Goal: Transaction & Acquisition: Purchase product/service

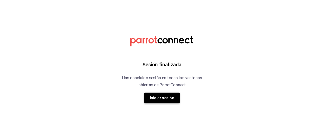
click at [160, 97] on button "Iniciar sesión" at bounding box center [161, 98] width 35 height 11
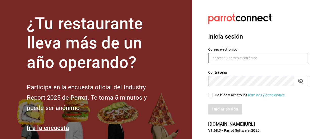
click at [222, 56] on input "text" at bounding box center [258, 58] width 100 height 11
click at [242, 60] on input "[PERSON_NAME]@hotmail.c" at bounding box center [258, 58] width 100 height 11
type input "[PERSON_NAME][EMAIL_ADDRESS][DOMAIN_NAME]"
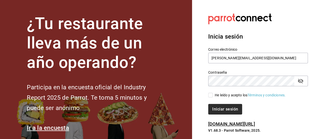
drag, startPoint x: 209, startPoint y: 94, endPoint x: 219, endPoint y: 108, distance: 16.7
click at [210, 94] on input "He leído y acepto los Términos y condiciones." at bounding box center [210, 95] width 5 height 5
checkbox input "true"
click at [227, 114] on button "Iniciar sesión" at bounding box center [225, 109] width 34 height 11
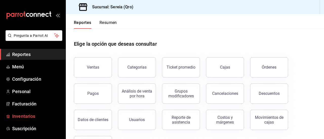
click at [25, 117] on span "Inventarios" at bounding box center [36, 116] width 49 height 7
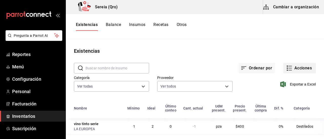
click at [288, 68] on icon "button" at bounding box center [290, 68] width 4 height 0
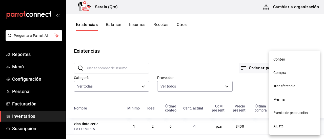
click at [283, 74] on span "Compra" at bounding box center [294, 72] width 42 height 5
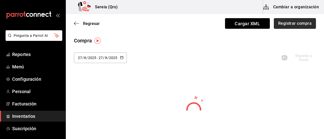
click at [294, 24] on button "Registrar compra" at bounding box center [295, 23] width 42 height 11
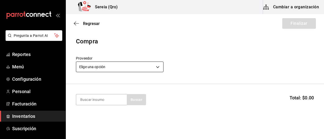
click at [159, 67] on body "Pregunta a Parrot AI Reportes Menú Configuración Personal Facturación Inventari…" at bounding box center [162, 55] width 324 height 111
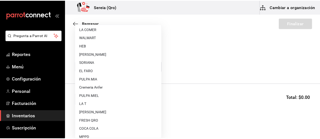
scroll to position [152, 0]
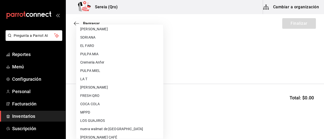
click at [109, 105] on li "COCA COLA" at bounding box center [119, 104] width 87 height 8
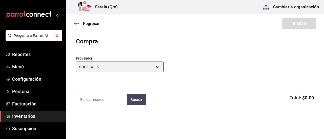
type input "c54a9c4f-54d8-4b20-ad6a-bafd13ddbd6b"
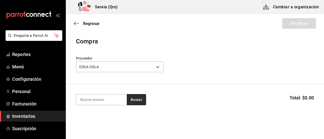
click at [136, 103] on button "Buscar" at bounding box center [136, 99] width 19 height 11
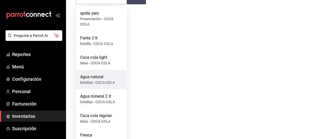
scroll to position [126, 0]
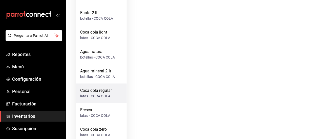
click at [104, 92] on div "Coca cola regular" at bounding box center [96, 91] width 32 height 6
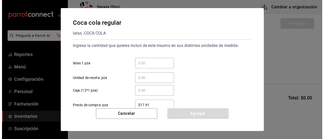
scroll to position [0, 0]
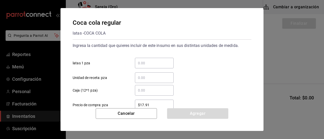
drag, startPoint x: 140, startPoint y: 62, endPoint x: 154, endPoint y: 65, distance: 14.9
click at [140, 62] on input "​ latas 1 pza" at bounding box center [154, 63] width 39 height 6
click at [140, 93] on input "​ Caja (12*1 pza)" at bounding box center [154, 90] width 39 height 6
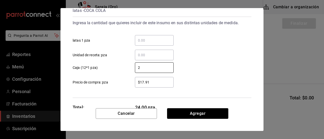
scroll to position [39, 0]
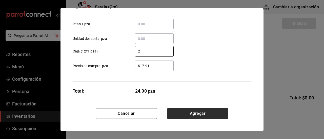
type input "2"
click at [197, 114] on button "Agregar" at bounding box center [197, 113] width 61 height 11
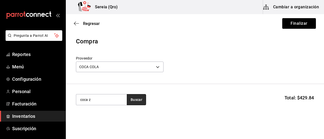
click at [140, 104] on button "Buscar" at bounding box center [136, 99] width 19 height 11
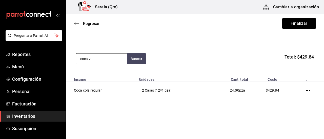
scroll to position [45, 0]
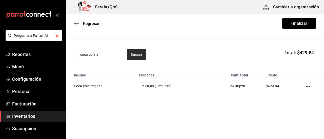
type input "coca cola z"
click at [135, 56] on button "Buscar" at bounding box center [136, 54] width 19 height 11
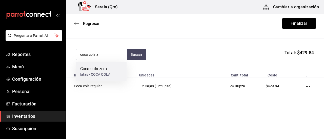
click at [102, 74] on div "latas - COCA COLA" at bounding box center [95, 74] width 30 height 5
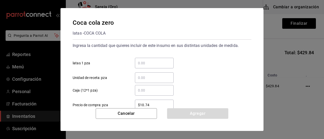
click at [141, 90] on input "​ Caja (12*1 pza)" at bounding box center [154, 90] width 39 height 6
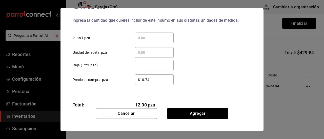
scroll to position [39, 0]
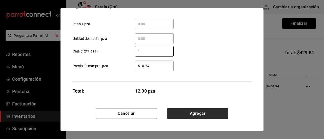
type input "1"
click at [192, 114] on button "Agregar" at bounding box center [197, 113] width 61 height 11
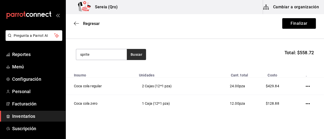
type input "sprite"
click at [139, 50] on button "Buscar" at bounding box center [136, 54] width 19 height 11
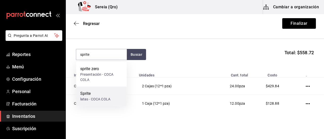
click at [93, 96] on div "Sprite" at bounding box center [95, 94] width 30 height 6
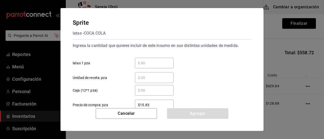
click at [143, 91] on input "​ Caja (12*1 pza)" at bounding box center [154, 90] width 39 height 6
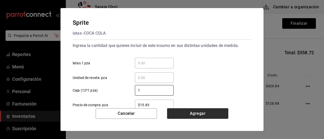
type input "1"
click at [196, 115] on button "Agregar" at bounding box center [197, 113] width 61 height 11
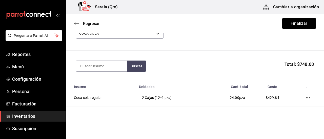
scroll to position [29, 0]
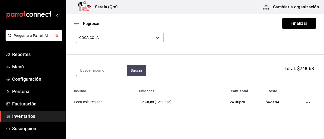
click at [124, 73] on input at bounding box center [101, 70] width 51 height 11
click at [85, 70] on input "freca" at bounding box center [101, 70] width 51 height 11
type input "fresca"
click at [130, 71] on button "Buscar" at bounding box center [136, 70] width 19 height 11
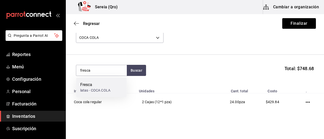
click at [89, 90] on div "latas - COCA COLA" at bounding box center [95, 90] width 30 height 5
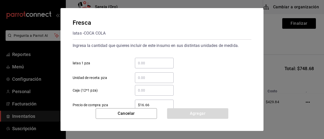
click at [142, 90] on input "​ Caja (12*1 pza)" at bounding box center [154, 90] width 39 height 6
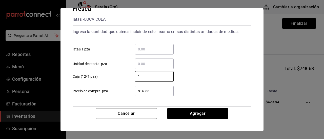
scroll to position [39, 0]
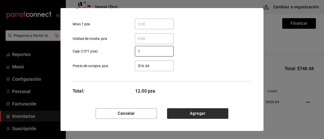
type input "1"
click at [195, 118] on button "Agregar" at bounding box center [197, 113] width 61 height 11
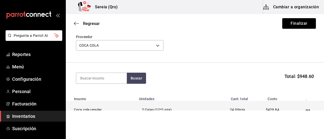
scroll to position [0, 0]
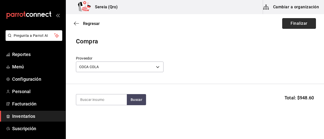
click at [292, 25] on button "Finalizar" at bounding box center [299, 23] width 34 height 11
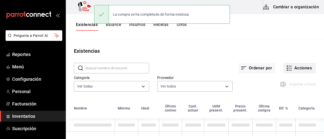
click at [287, 66] on icon "button" at bounding box center [289, 68] width 6 height 6
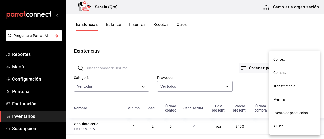
click at [280, 72] on span "Compra" at bounding box center [294, 72] width 42 height 5
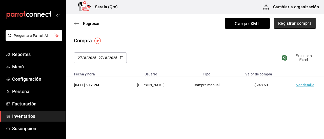
click at [303, 25] on button "Registrar compra" at bounding box center [295, 23] width 42 height 11
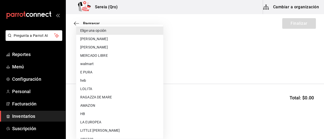
click at [160, 72] on body "Pregunta a Parrot AI Reportes Menú Configuración Personal Facturación Inventari…" at bounding box center [162, 55] width 324 height 111
click at [76, 24] on div at bounding box center [162, 69] width 324 height 139
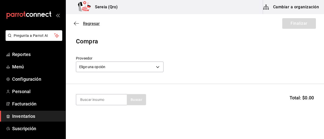
click at [76, 25] on icon "button" at bounding box center [76, 23] width 5 height 5
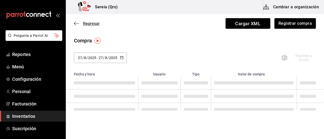
click at [75, 23] on icon "button" at bounding box center [76, 23] width 5 height 5
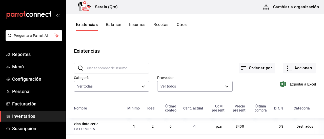
click at [287, 7] on button "Cambiar a organización" at bounding box center [291, 7] width 57 height 14
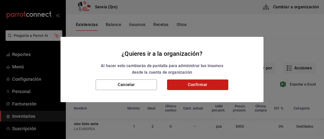
click at [192, 83] on button "Confirmar" at bounding box center [197, 85] width 61 height 11
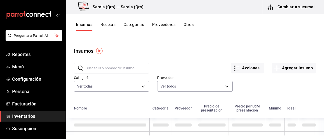
click at [93, 71] on input "text" at bounding box center [116, 68] width 63 height 10
type input "agua mineral"
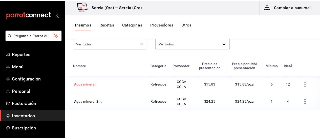
scroll to position [51, 0]
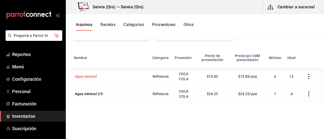
click at [86, 76] on div "Agua mineral" at bounding box center [86, 76] width 22 height 5
click at [86, 76] on html "Pregunta a Parrot AI Reportes Menú Configuración Personal Facturación Inventari…" at bounding box center [162, 68] width 324 height 136
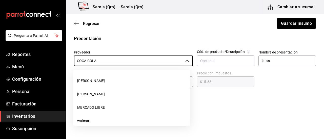
scroll to position [314, 0]
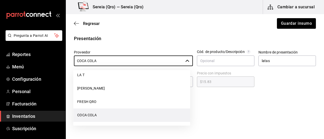
drag, startPoint x: 95, startPoint y: 61, endPoint x: 64, endPoint y: 61, distance: 30.9
click at [64, 61] on div "Pregunta a Parrot AI Reportes Menú Configuración Personal Facturación Inventari…" at bounding box center [162, 55] width 324 height 111
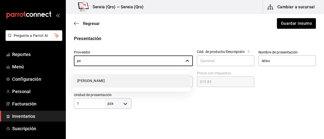
type input "p"
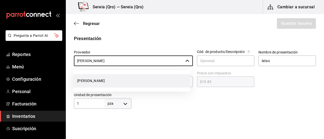
click at [103, 80] on li "PEÑAFIEL" at bounding box center [131, 80] width 117 height 13
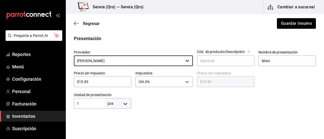
type input "PEÑAFIEL"
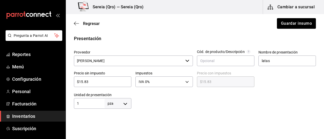
drag, startPoint x: 88, startPoint y: 82, endPoint x: 78, endPoint y: 82, distance: 9.4
click at [78, 82] on input "$15.83" at bounding box center [102, 82] width 57 height 6
type input "$1"
type input "$1.00"
type input "$11"
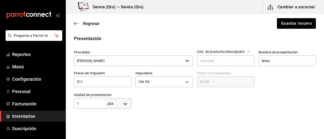
type input "$11.00"
type input "$11.7"
type input "$11.70"
type input "$11.78"
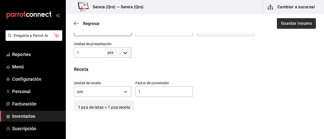
scroll to position [152, 0]
type input "$11.78"
click at [300, 25] on button "Guardar insumo" at bounding box center [295, 23] width 39 height 11
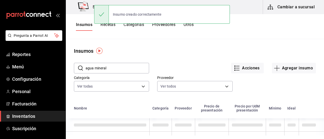
drag, startPoint x: 106, startPoint y: 69, endPoint x: 85, endPoint y: 68, distance: 21.3
click at [85, 68] on div "​ agua mineral ​" at bounding box center [111, 68] width 75 height 11
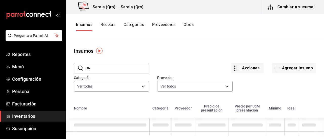
type input "G"
type input "ginger"
click at [116, 73] on div "​ ginger ​" at bounding box center [111, 68] width 75 height 11
click at [115, 73] on input "ginger" at bounding box center [116, 68] width 63 height 10
click at [105, 69] on input "ginger" at bounding box center [116, 68] width 63 height 10
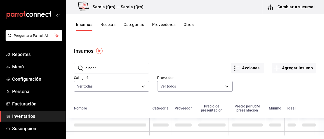
click at [98, 72] on input "ginger" at bounding box center [116, 68] width 63 height 10
drag, startPoint x: 98, startPoint y: 70, endPoint x: 84, endPoint y: 70, distance: 13.7
click at [84, 70] on div "​ ginger ​" at bounding box center [111, 68] width 75 height 11
type input "ginger"
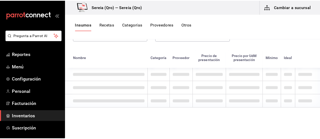
scroll to position [62, 0]
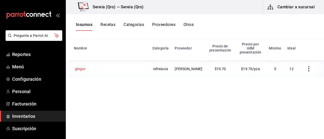
click at [78, 66] on div "ginger" at bounding box center [80, 68] width 11 height 5
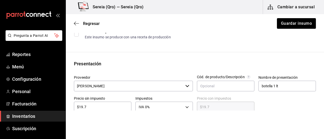
scroll to position [126, 0]
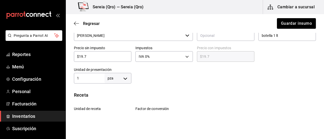
click at [82, 56] on input "$19.7" at bounding box center [102, 57] width 57 height 6
type input "$1.7"
type input "$1.70"
type input "$16.7"
type input "$16.70"
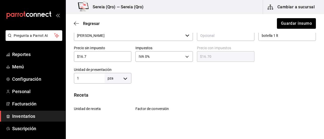
click at [86, 58] on input "$16.7" at bounding box center [102, 57] width 57 height 6
type input "$16."
type input "$16.00"
type input "$16.9"
type input "$16.90"
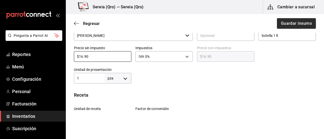
type input "$16.90"
click at [283, 24] on button "Guardar insumo" at bounding box center [295, 23] width 39 height 11
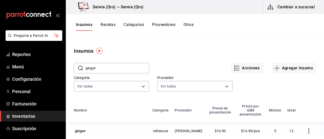
click at [298, 7] on button "Cambiar a sucursal" at bounding box center [291, 7] width 57 height 14
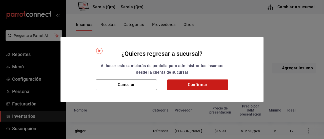
drag, startPoint x: 191, startPoint y: 87, endPoint x: 276, endPoint y: 74, distance: 85.9
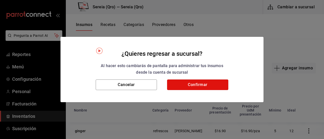
click at [193, 87] on button "Confirmar" at bounding box center [197, 85] width 61 height 11
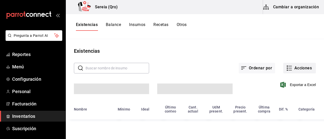
click at [293, 67] on button "Acciones" at bounding box center [299, 68] width 33 height 11
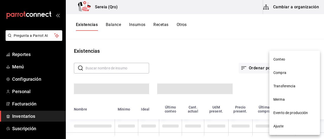
click at [278, 73] on span "Compra" at bounding box center [294, 72] width 42 height 5
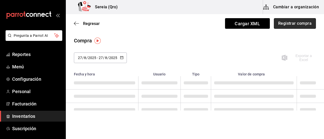
click at [286, 22] on button "Registrar compra" at bounding box center [295, 23] width 42 height 11
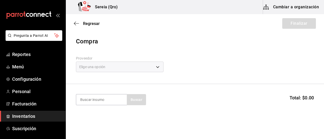
click at [155, 67] on div "Elige una opción" at bounding box center [119, 67] width 87 height 11
click at [159, 66] on div "Elige una opción" at bounding box center [119, 67] width 87 height 11
click at [79, 25] on span "Regresar" at bounding box center [87, 23] width 26 height 5
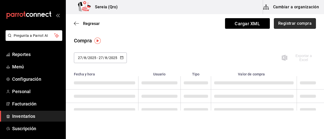
click at [291, 26] on button "Registrar compra" at bounding box center [295, 23] width 42 height 11
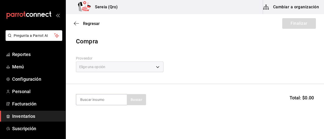
click at [157, 67] on div "Elige una opción" at bounding box center [119, 67] width 87 height 11
click at [156, 66] on div "Elige una opción" at bounding box center [119, 67] width 87 height 11
click at [158, 67] on body "Pregunta a Parrot AI Reportes Menú Configuración Personal Facturación Inventari…" at bounding box center [162, 55] width 324 height 111
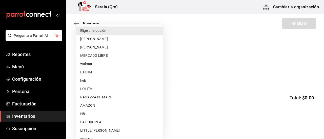
click at [92, 49] on li "PEÑAFIEL" at bounding box center [119, 47] width 87 height 8
type input "b835f586-e284-4225-b089-52bce79289f9"
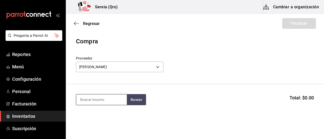
click at [101, 102] on input at bounding box center [101, 100] width 51 height 11
type input "agua miner"
click at [131, 101] on button "Buscar" at bounding box center [136, 99] width 19 height 11
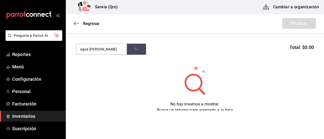
scroll to position [25, 0]
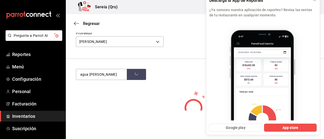
click at [137, 103] on div "No hay insumos a mostrar. Busca un insumo para agregarlo a la lista" at bounding box center [195, 114] width 258 height 49
click at [314, 2] on icon at bounding box center [314, 0] width 4 height 4
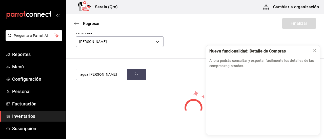
click at [263, 52] on div at bounding box center [258, 52] width 99 height 6
click at [224, 63] on p "Ahora podrás consultar y exportar fácilmente los detalles de las compras regist…" at bounding box center [262, 63] width 107 height 11
click at [234, 52] on div at bounding box center [258, 52] width 99 height 6
drag, startPoint x: 168, startPoint y: 87, endPoint x: 268, endPoint y: 71, distance: 101.3
click at [173, 87] on section "agua miner Buscar Total: $0.00" at bounding box center [195, 74] width 258 height 31
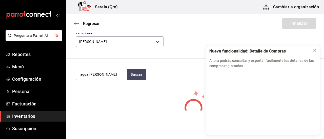
scroll to position [51, 0]
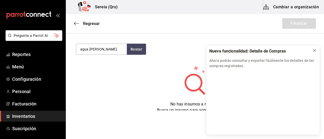
click at [315, 51] on icon at bounding box center [314, 51] width 4 height 4
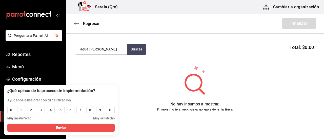
click at [137, 93] on div "No hay insumos a mostrar. Busca un insumo para agregarlo a la lista" at bounding box center [195, 89] width 258 height 49
click at [146, 92] on div "No hay insumos a mostrar. Busca un insumo para agregarlo a la lista" at bounding box center [195, 89] width 258 height 49
click at [143, 92] on div "No hay insumos a mostrar. Busca un insumo para agregarlo a la lista" at bounding box center [195, 89] width 258 height 49
click at [270, 70] on div "No hay insumos a mostrar. Busca un insumo para agregarlo a la lista" at bounding box center [195, 89] width 258 height 49
click at [141, 51] on button "Buscar" at bounding box center [136, 49] width 19 height 11
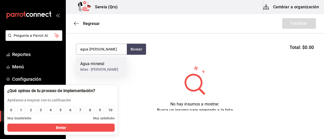
click at [100, 64] on div "Agua mineral" at bounding box center [99, 64] width 38 height 6
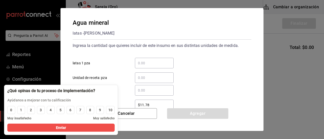
click at [10, 90] on div at bounding box center [51, 91] width 88 height 6
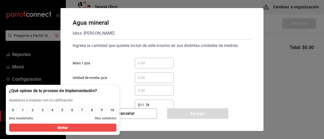
drag, startPoint x: 282, startPoint y: 88, endPoint x: 199, endPoint y: 87, distance: 82.7
click at [278, 88] on div "Agua mineral latas - PEÑAFIEL Ingresa la cantidad que quieres incluir de este i…" at bounding box center [162, 69] width 324 height 139
click at [145, 64] on input "​ latas 1 pza" at bounding box center [154, 63] width 39 height 6
click at [141, 92] on input "​ Caja (12*1 pza)" at bounding box center [154, 90] width 39 height 6
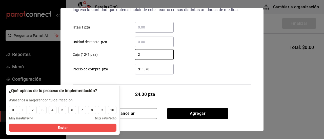
scroll to position [39, 0]
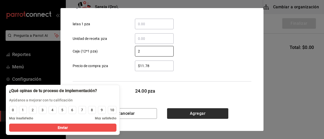
type input "2"
click at [195, 114] on button "Agregar" at bounding box center [197, 113] width 61 height 11
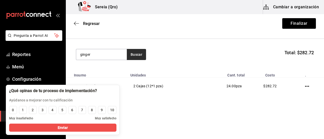
type input "ginger"
click at [137, 53] on button "Buscar" at bounding box center [136, 54] width 19 height 11
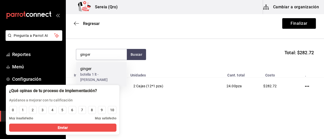
click at [91, 71] on div "ginger" at bounding box center [101, 69] width 42 height 6
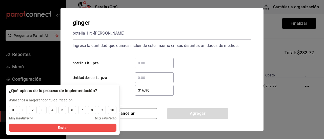
click at [142, 79] on input "​ Unidad de receta: pza" at bounding box center [154, 78] width 39 height 6
type input "1"
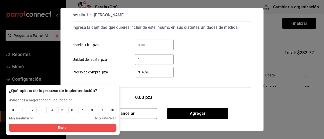
scroll to position [25, 0]
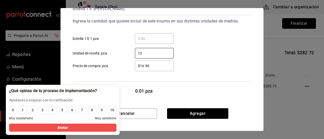
type input "1"
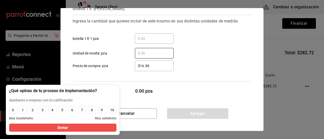
click at [141, 39] on input "​ botella 1 lt 1 pza" at bounding box center [154, 39] width 39 height 6
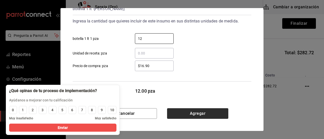
type input "12"
click at [197, 113] on button "Agregar" at bounding box center [197, 113] width 61 height 11
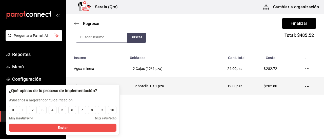
scroll to position [37, 0]
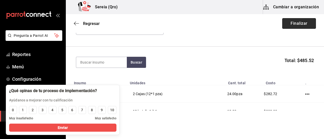
click at [299, 22] on button "Finalizar" at bounding box center [299, 23] width 34 height 11
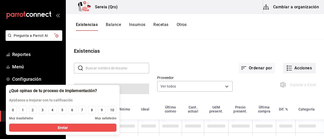
click at [287, 65] on button "Acciones" at bounding box center [299, 68] width 33 height 11
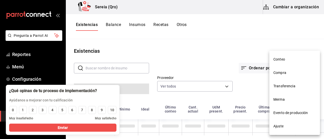
click at [279, 73] on span "Compra" at bounding box center [294, 72] width 42 height 5
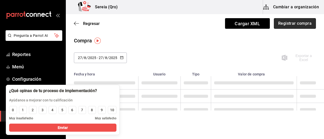
click at [287, 27] on button "Registrar compra" at bounding box center [295, 23] width 42 height 11
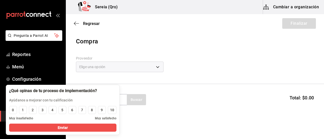
click at [156, 66] on div "Elige una opción" at bounding box center [119, 67] width 87 height 11
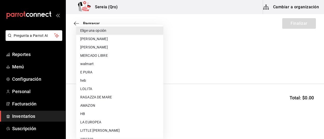
click at [158, 66] on body "Pregunta a Parrot AI Reportes Menú Configuración Personal Facturación Inventari…" at bounding box center [162, 55] width 324 height 111
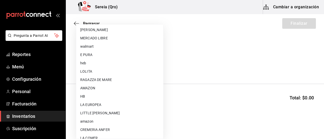
scroll to position [25, 0]
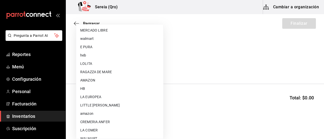
click at [99, 107] on li "LITTLE GEORGE" at bounding box center [119, 105] width 87 height 8
type input "bacd41a0-ae29-4eb1-8bd2-51cfa52d2401"
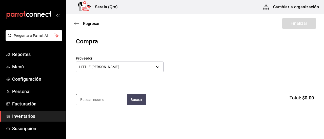
click at [92, 100] on input at bounding box center [101, 100] width 51 height 11
type input "aguaca"
click at [142, 99] on button "Buscar" at bounding box center [136, 99] width 19 height 11
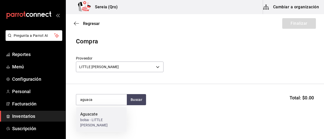
click at [87, 114] on div "Aguacate" at bounding box center [101, 115] width 42 height 6
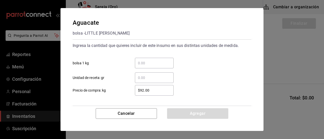
click at [150, 61] on input "​ bolsa 1 kg" at bounding box center [154, 63] width 39 height 6
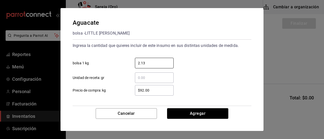
type input "2.13"
click at [143, 91] on input "$92.00" at bounding box center [154, 90] width 39 height 6
type input "$9.00"
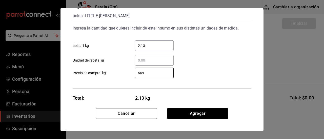
scroll to position [25, 0]
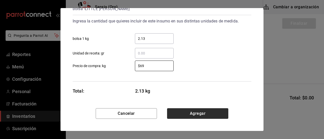
type input "$69"
click at [195, 115] on button "Agregar" at bounding box center [197, 113] width 61 height 11
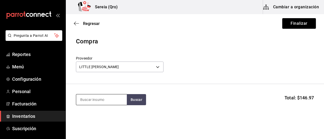
click at [84, 101] on input at bounding box center [101, 100] width 51 height 11
type input "chile jala"
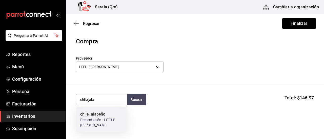
click at [105, 117] on div "chile jalapeño" at bounding box center [101, 115] width 42 height 6
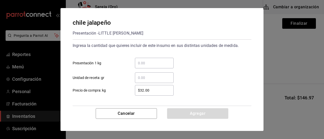
click at [149, 64] on input "​ Presentación 1 kg" at bounding box center [154, 63] width 39 height 6
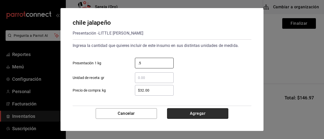
type input "0.5"
drag, startPoint x: 199, startPoint y: 112, endPoint x: 202, endPoint y: 110, distance: 3.0
click at [200, 112] on button "Agregar" at bounding box center [197, 113] width 61 height 11
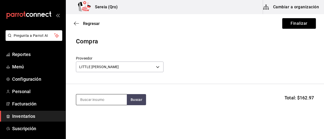
click at [96, 97] on input at bounding box center [101, 100] width 51 height 11
type input "jitomate"
click at [142, 102] on button "Buscar" at bounding box center [136, 99] width 19 height 11
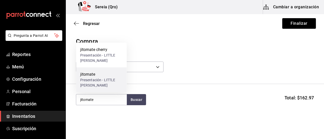
click at [94, 78] on div "Presentación - LITTLE GEORGE" at bounding box center [101, 83] width 42 height 11
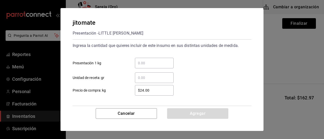
click at [141, 60] on input "​ Presentación 1 kg" at bounding box center [154, 63] width 39 height 6
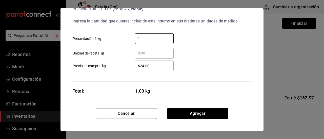
type input "1"
click at [144, 66] on input "$24.00" at bounding box center [154, 66] width 39 height 6
type input "$2.00"
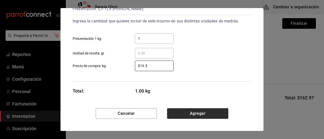
type input "$19.5"
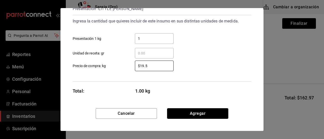
click at [188, 115] on button "Agregar" at bounding box center [197, 113] width 61 height 11
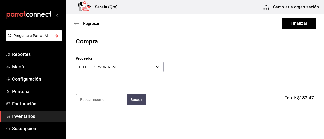
click at [112, 103] on input at bounding box center [101, 100] width 51 height 11
click at [101, 102] on input "jitomte uv" at bounding box center [101, 100] width 51 height 11
click at [133, 100] on button "Buscar" at bounding box center [136, 99] width 19 height 11
click at [132, 100] on button "Buscar" at bounding box center [136, 99] width 19 height 11
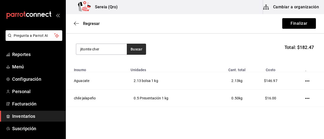
scroll to position [0, 0]
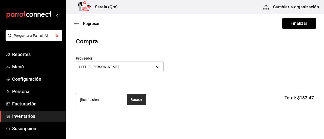
click at [132, 100] on button "Buscar" at bounding box center [136, 99] width 19 height 11
click at [137, 99] on button "Buscar" at bounding box center [136, 99] width 19 height 11
click at [89, 101] on input "jitomte cher" at bounding box center [101, 100] width 51 height 11
type input "jitomate cher"
click at [139, 102] on button "Buscar" at bounding box center [136, 99] width 19 height 11
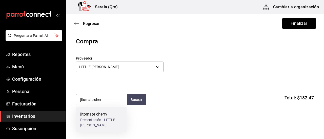
click at [97, 115] on div "jitomate cherry" at bounding box center [101, 115] width 42 height 6
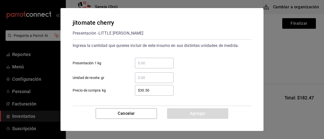
click at [143, 63] on input "​ Presentación 1 kg" at bounding box center [154, 63] width 39 height 6
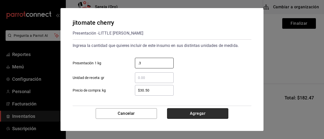
type input "0.3"
click at [197, 114] on button "Agregar" at bounding box center [197, 113] width 61 height 11
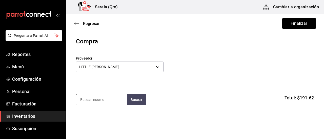
drag, startPoint x: 104, startPoint y: 99, endPoint x: 107, endPoint y: 99, distance: 3.3
click at [107, 99] on input at bounding box center [101, 100] width 51 height 11
type input "platano m"
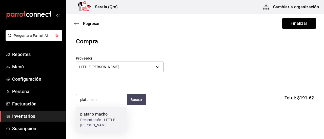
click at [100, 116] on div "platano macho" at bounding box center [101, 115] width 42 height 6
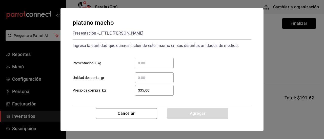
click at [144, 92] on input "$35.00" at bounding box center [154, 90] width 39 height 6
type input "$37.00"
click at [142, 60] on input "​ Presentación 1 kg" at bounding box center [154, 63] width 39 height 6
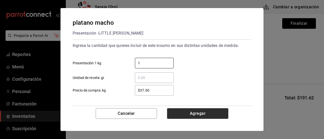
type input "1"
click at [201, 119] on button "Agregar" at bounding box center [197, 113] width 61 height 11
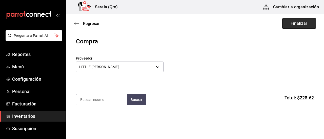
click at [291, 24] on button "Finalizar" at bounding box center [299, 23] width 34 height 11
